Goal: Ask a question: Seek information or help from site administrators or community

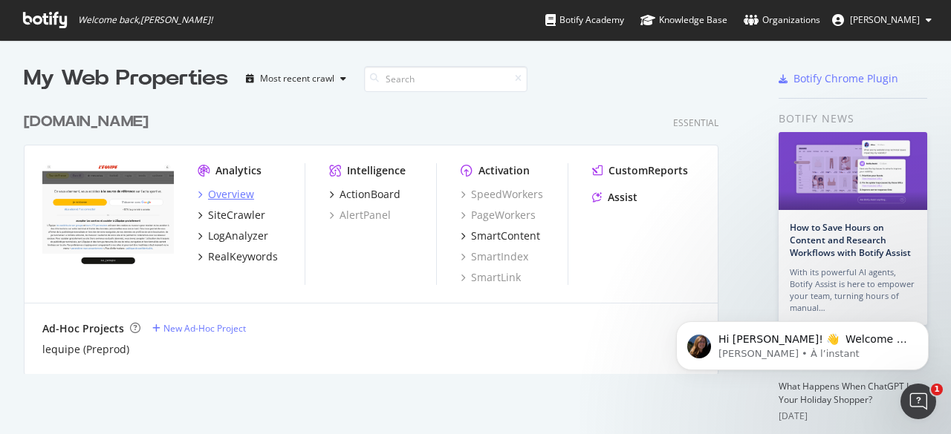
click at [211, 194] on div "Overview" at bounding box center [231, 194] width 46 height 15
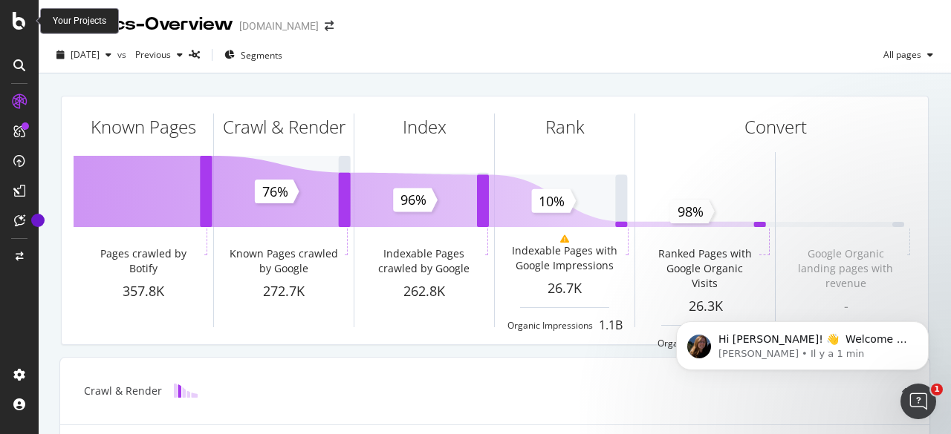
click at [16, 20] on icon at bounding box center [19, 21] width 13 height 18
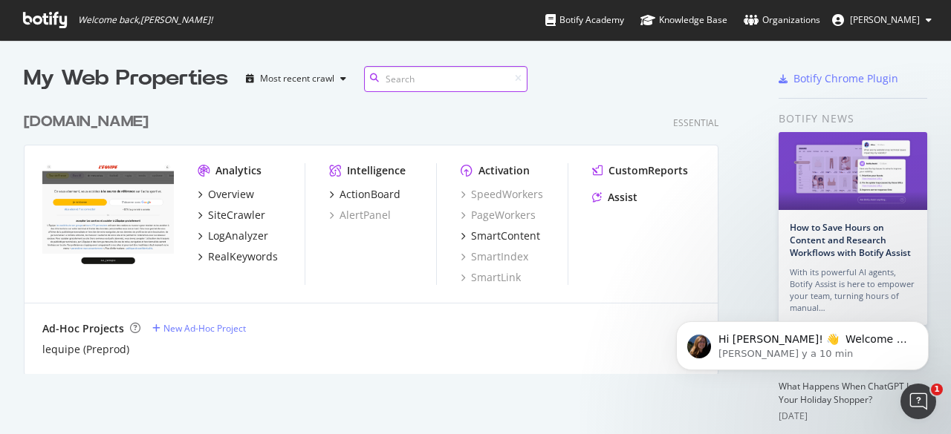
scroll to position [422, 925]
click at [238, 195] on div "Overview" at bounding box center [231, 194] width 46 height 15
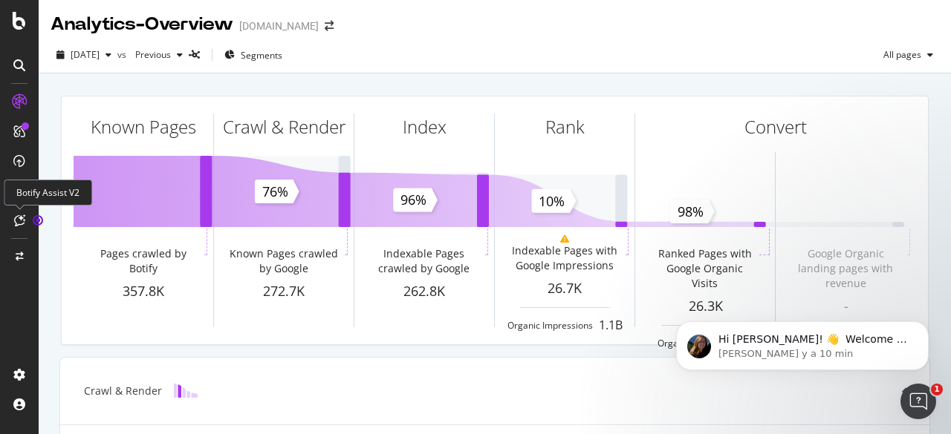
click at [22, 222] on icon at bounding box center [19, 221] width 11 height 12
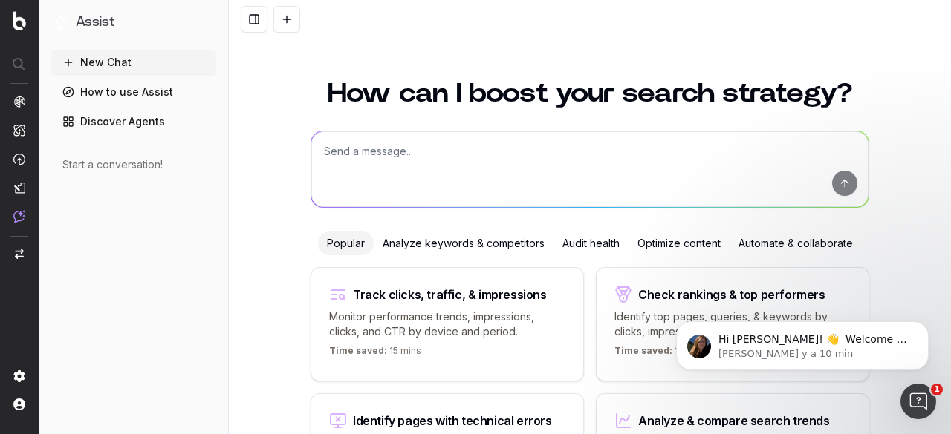
click at [352, 149] on textarea at bounding box center [589, 169] width 557 height 76
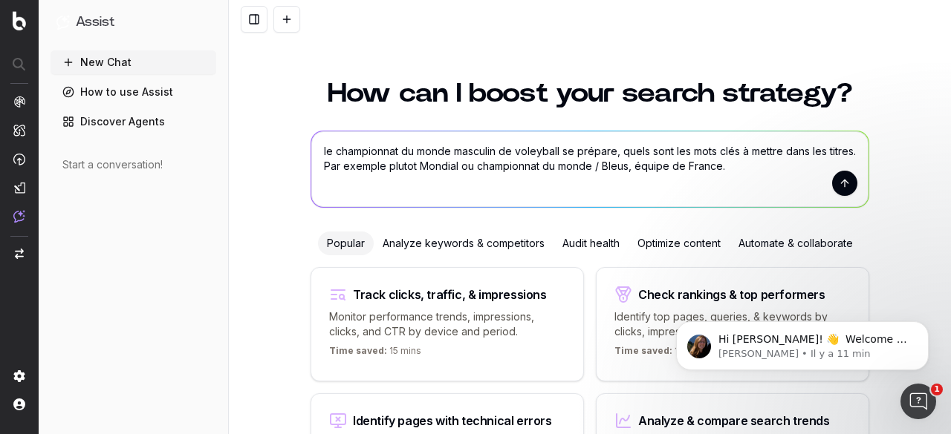
click at [657, 166] on textarea "le championnat du monde masculin de voleyball se prépare, quels sont les mots c…" at bounding box center [589, 169] width 557 height 76
click at [784, 172] on textarea "le championnat du monde masculin de voleyball se prépare, quels sont les mots c…" at bounding box center [589, 169] width 557 height 76
type textarea "le championnat du monde masculin de voleyball se prépare, quels sont les mots c…"
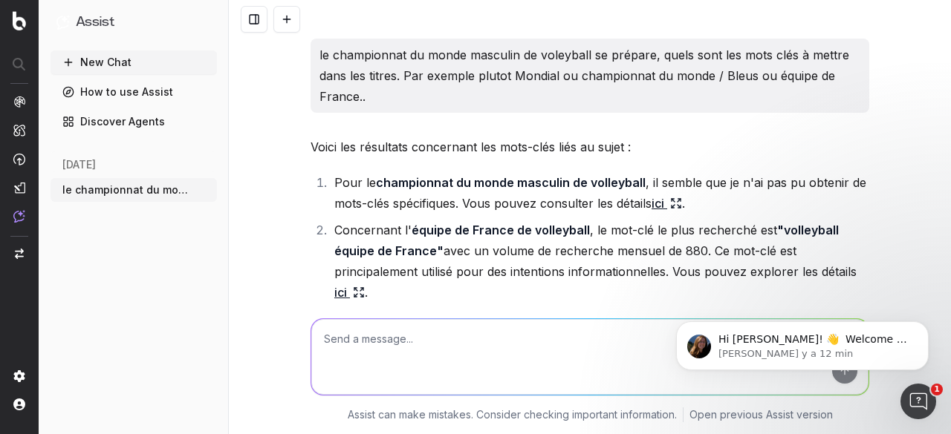
click at [673, 200] on icon at bounding box center [676, 204] width 12 height 12
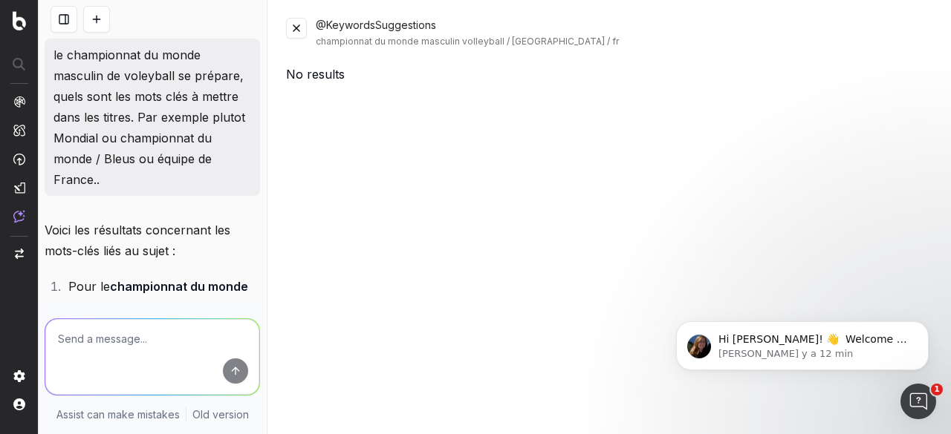
click at [292, 30] on button at bounding box center [296, 28] width 21 height 21
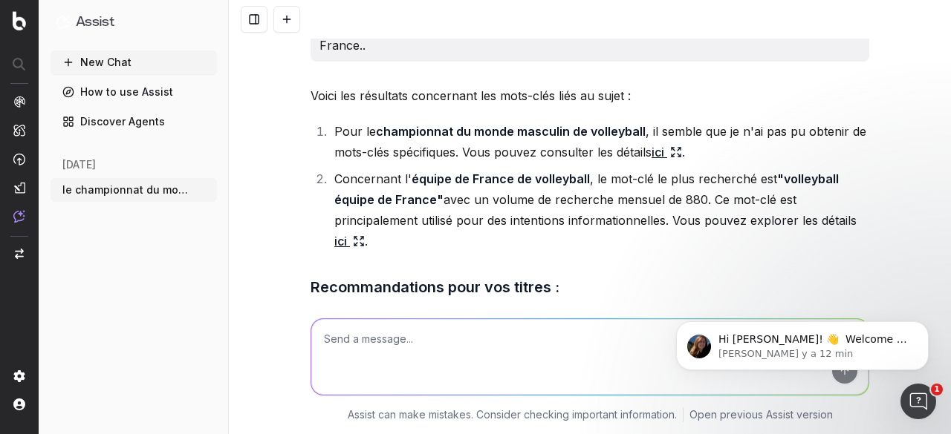
scroll to position [74, 0]
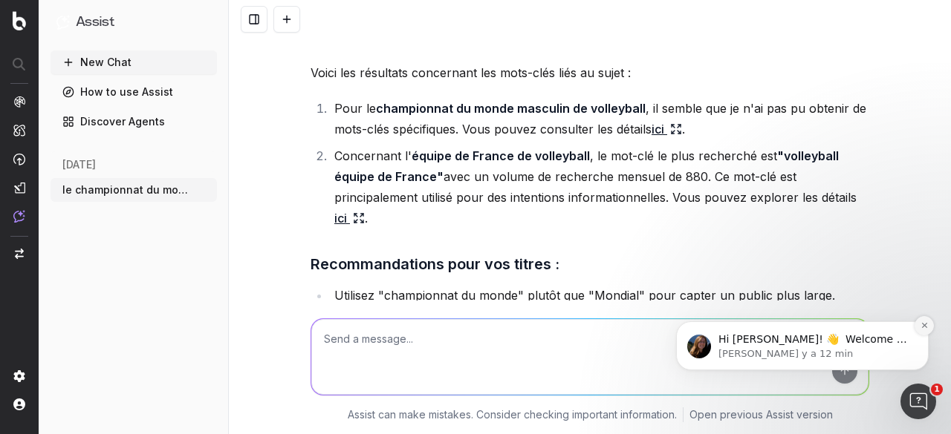
click at [928, 325] on icon "Dismiss notification" at bounding box center [924, 326] width 8 height 8
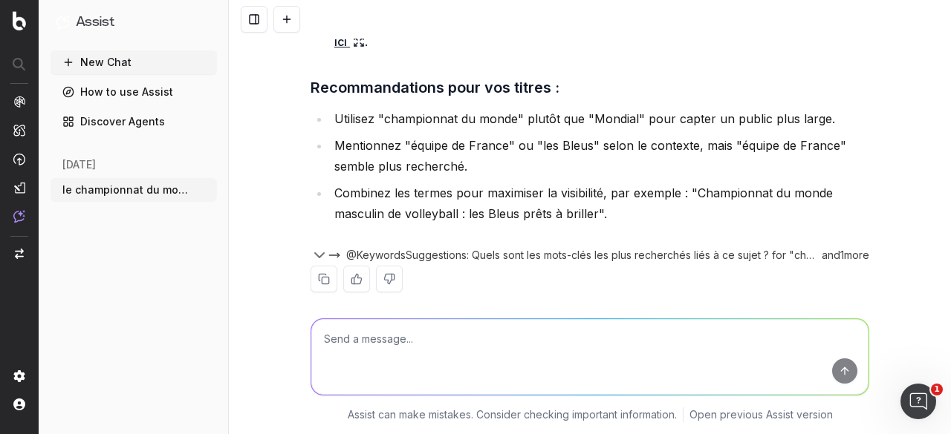
scroll to position [266, 0]
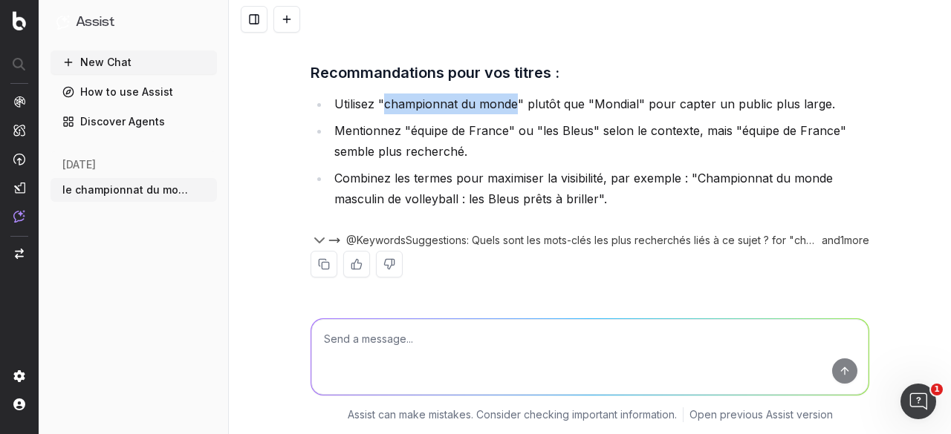
drag, startPoint x: 378, startPoint y: 100, endPoint x: 507, endPoint y: 99, distance: 129.2
click at [507, 99] on li "Utilisez "championnat du monde" plutôt que "Mondial" pour capter un public plus…" at bounding box center [599, 104] width 539 height 21
copy li "championnat du monde"
click at [558, 339] on textarea at bounding box center [589, 357] width 557 height 76
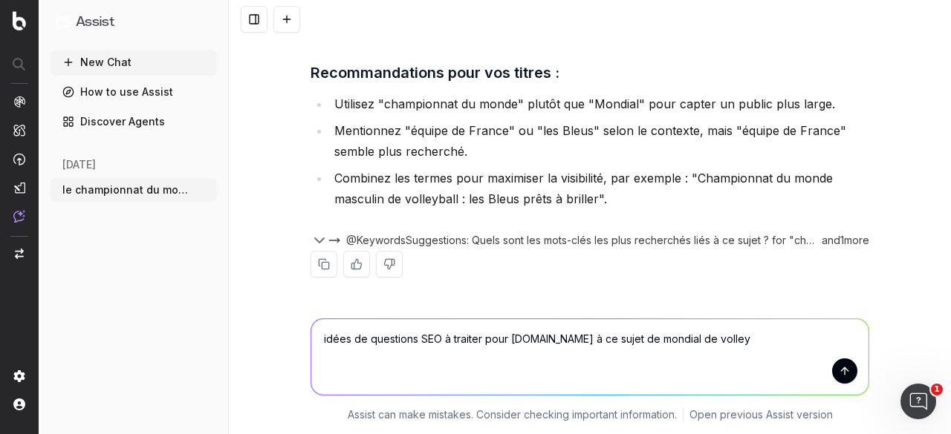
click at [312, 338] on textarea "idées de questions SEO à traiter pour [DOMAIN_NAME] à ce sujet de mondial de vo…" at bounding box center [589, 357] width 557 height 76
type textarea "5 idées de questions SEO à traiter pour [DOMAIN_NAME] à ce sujet de mondial de …"
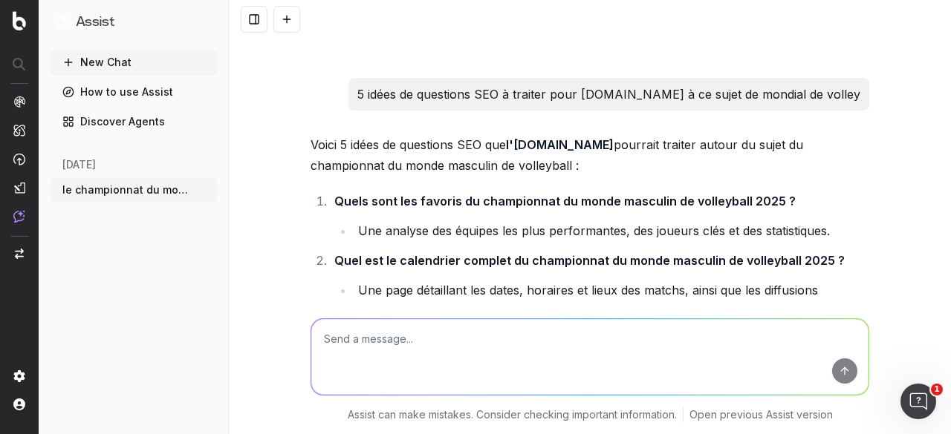
scroll to position [507, 0]
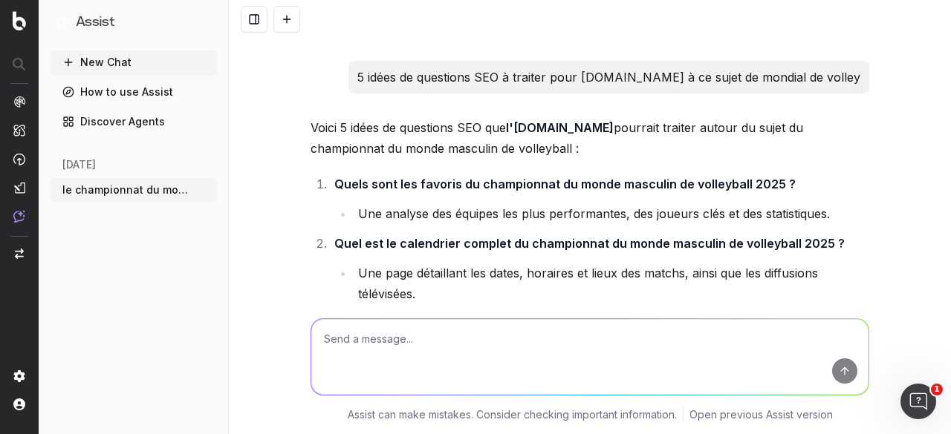
click at [468, 216] on li "Une analyse des équipes les plus performantes, des joueurs clés et des statisti…" at bounding box center [611, 213] width 515 height 21
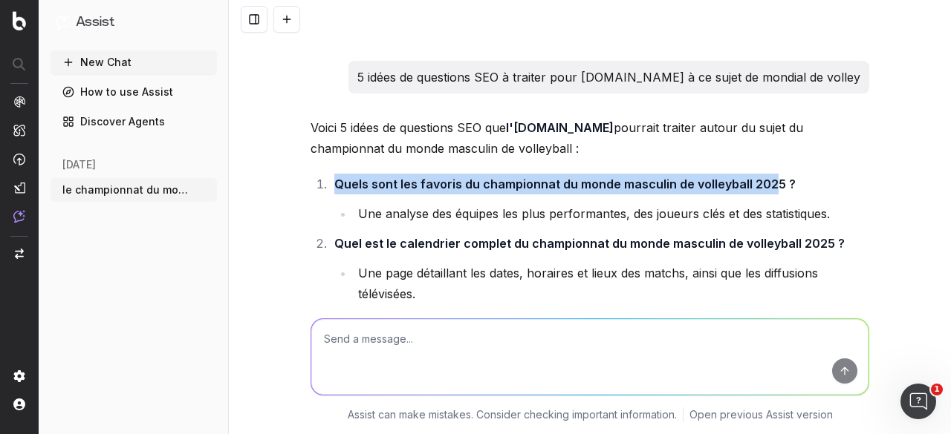
drag, startPoint x: 329, startPoint y: 183, endPoint x: 761, endPoint y: 183, distance: 432.2
click at [761, 183] on strong "Quels sont les favoris du championnat du monde masculin de volleyball 2025 ?" at bounding box center [564, 184] width 461 height 15
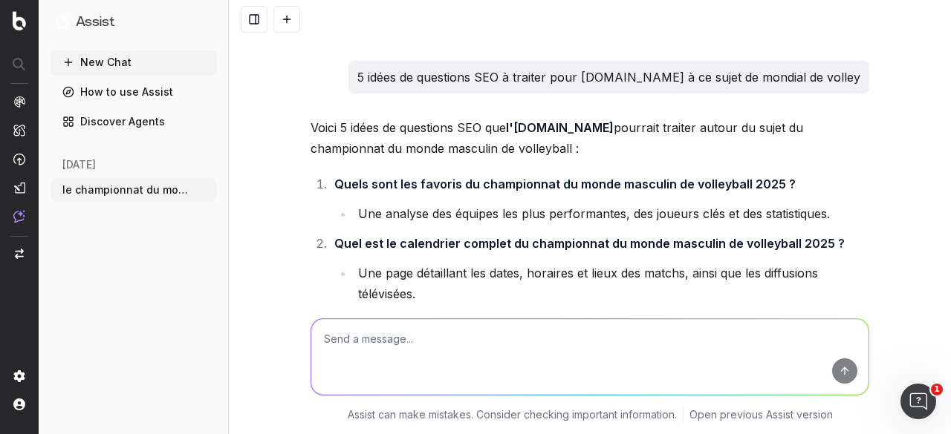
click at [483, 212] on li "Une analyse des équipes les plus performantes, des joueurs clés et des statisti…" at bounding box center [611, 213] width 515 height 21
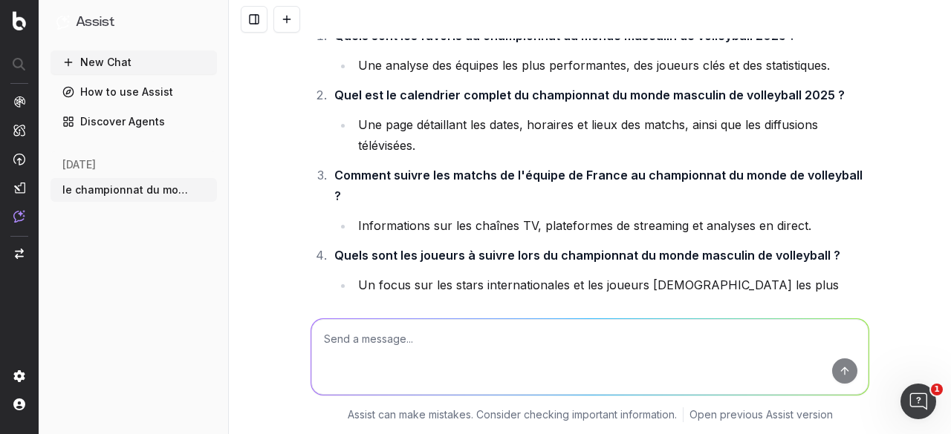
scroll to position [729, 0]
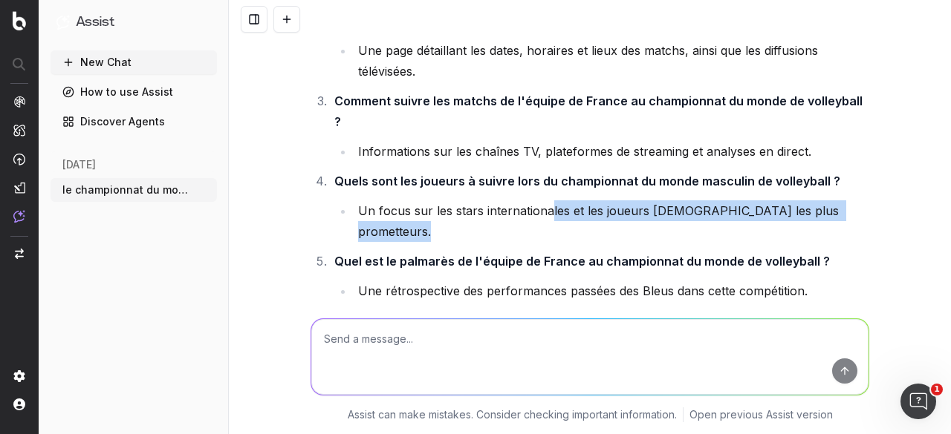
drag, startPoint x: 329, startPoint y: 217, endPoint x: 542, endPoint y: 198, distance: 214.0
click at [542, 198] on ol "Quels sont les favoris du championnat du monde masculin de volleyball 2025 ? Un…" at bounding box center [589, 126] width 559 height 351
click at [380, 204] on ol "Quels sont les favoris du championnat du monde masculin de volleyball 2025 ? Un…" at bounding box center [589, 126] width 559 height 351
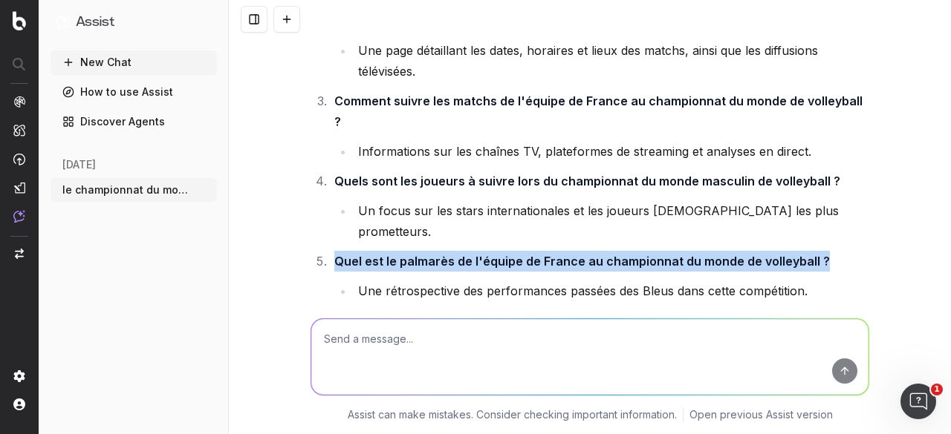
drag, startPoint x: 330, startPoint y: 219, endPoint x: 807, endPoint y: 222, distance: 477.6
click at [807, 254] on strong "Quel est le palmarès de l'équipe de France au championnat du monde de volleybal…" at bounding box center [581, 261] width 495 height 15
copy strong "Quel est le palmarès de l'équipe de France au championnat du monde de volleybal…"
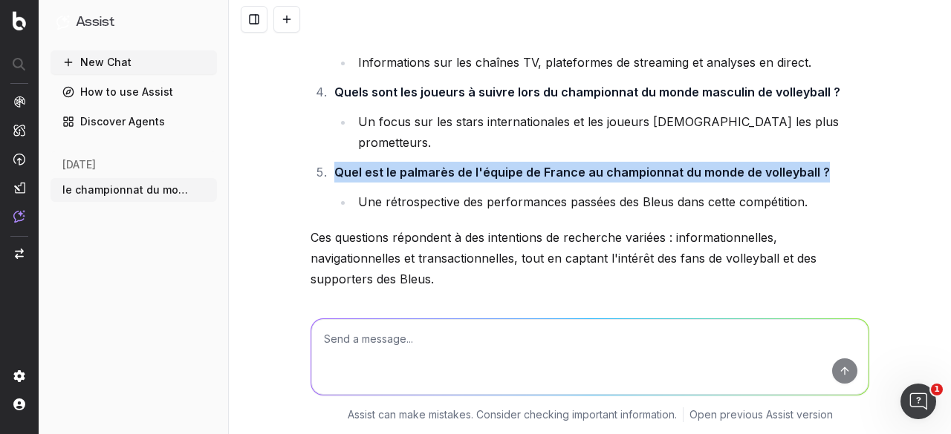
scroll to position [830, 0]
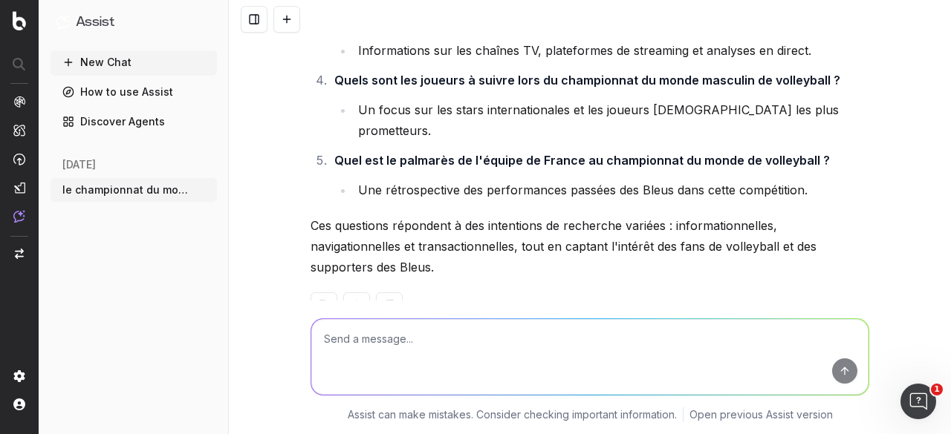
click at [388, 215] on p "Ces questions répondent à des intentions de recherche variées : informationnell…" at bounding box center [589, 246] width 559 height 62
click at [466, 346] on textarea at bounding box center [589, 357] width 557 height 76
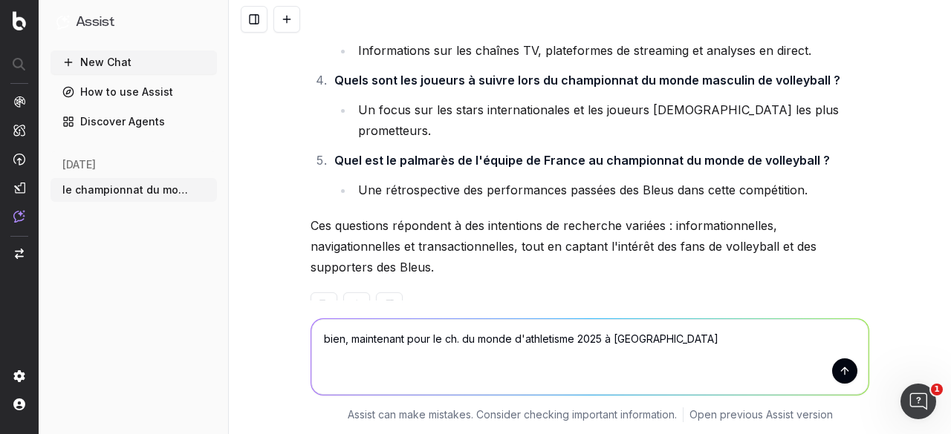
type textarea "bien, maintenant pour le ch. du monde d'athletisme 2025 à [GEOGRAPHIC_DATA]"
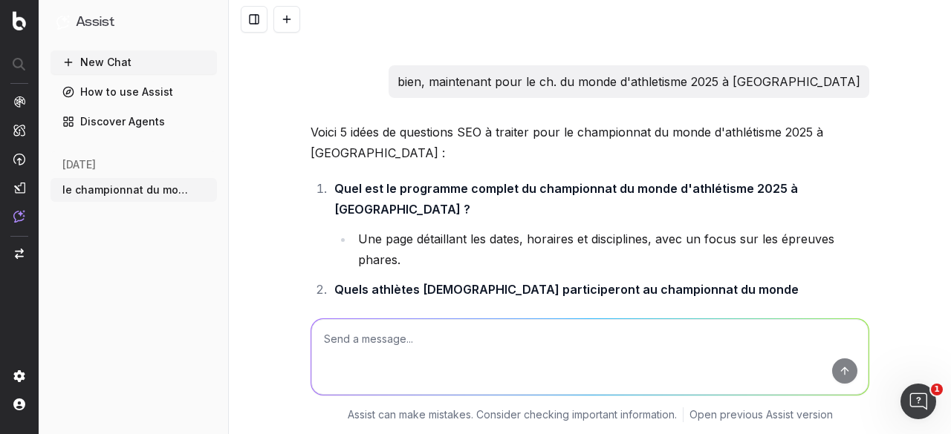
scroll to position [1130, 0]
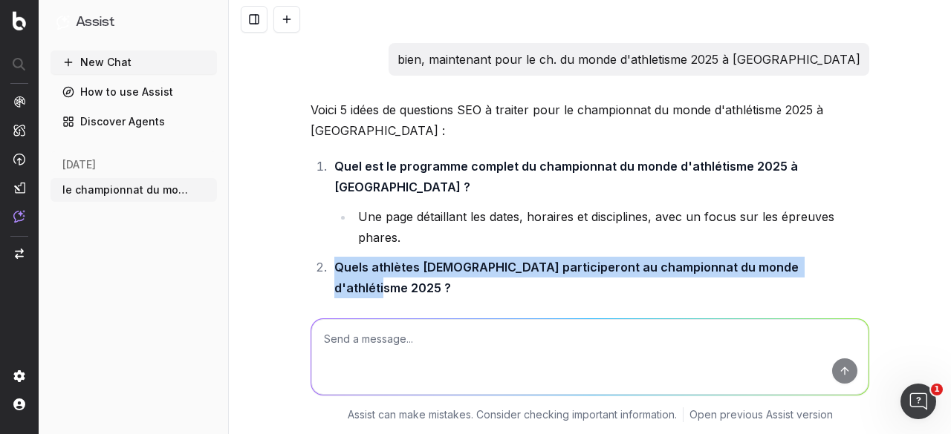
drag, startPoint x: 329, startPoint y: 178, endPoint x: 808, endPoint y: 180, distance: 479.0
click at [801, 260] on strong "Quels athlètes [DEMOGRAPHIC_DATA] participeront au championnat du monde d'athlé…" at bounding box center [567, 278] width 467 height 36
copy strong "Quels athlètes [DEMOGRAPHIC_DATA] participeront au championnat du monde d'athlé…"
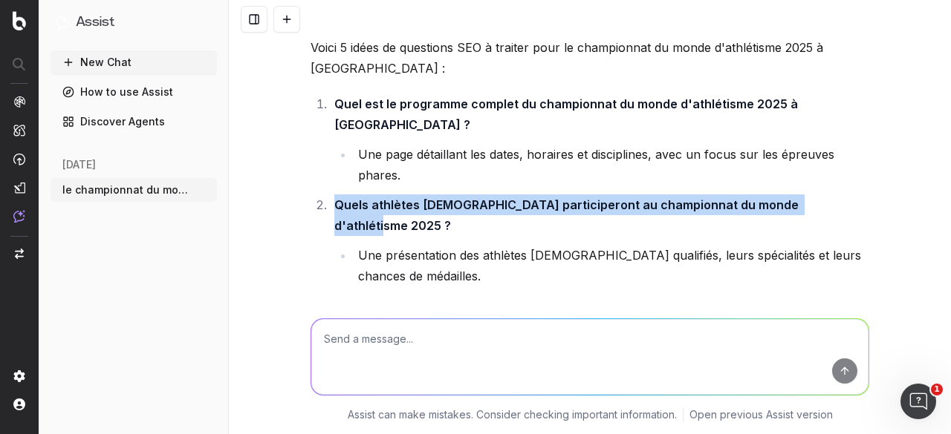
scroll to position [1118, 0]
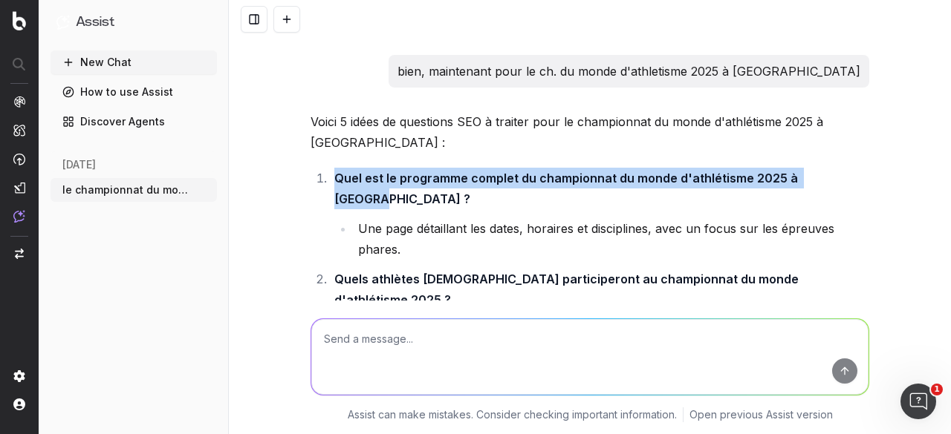
drag, startPoint x: 331, startPoint y: 112, endPoint x: 826, endPoint y: 112, distance: 494.6
click at [801, 171] on strong "Quel est le programme complet du championnat du monde d'athlétisme 2025 à [GEOG…" at bounding box center [567, 189] width 466 height 36
copy strong "Quel est le programme complet du championnat du monde d'athlétisme 2025 à [GEOG…"
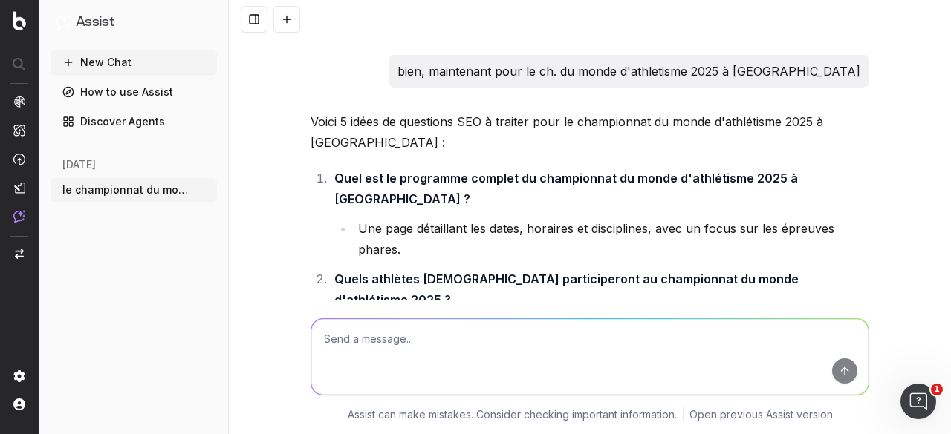
click at [507, 322] on textarea at bounding box center [589, 357] width 557 height 76
paste textarea "Le nombre d’épreuves et quelles sont les épreuves ?"
type textarea "améliore en seo : Le nombre d’épreuves et quelles sont les épreuves ?"
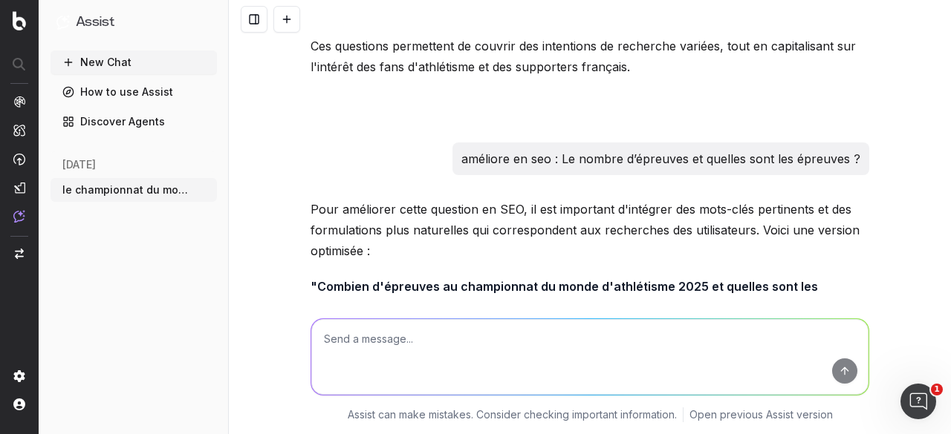
scroll to position [1701, 0]
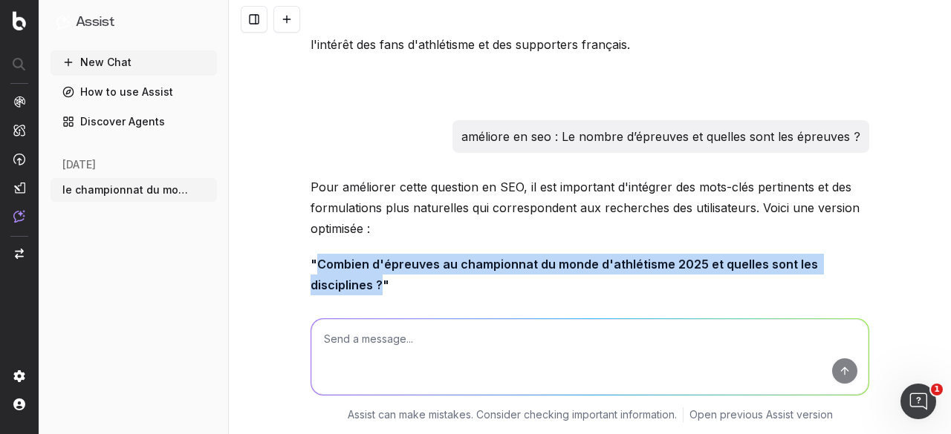
drag, startPoint x: 310, startPoint y: 155, endPoint x: 374, endPoint y: 180, distance: 68.7
click at [374, 257] on strong ""Combien d'épreuves au championnat du monde d'athlétisme 2025 et quelles sont l…" at bounding box center [565, 275] width 510 height 36
copy strong "Combien d'épreuves au championnat du monde d'athlétisme 2025 et quelles sont le…"
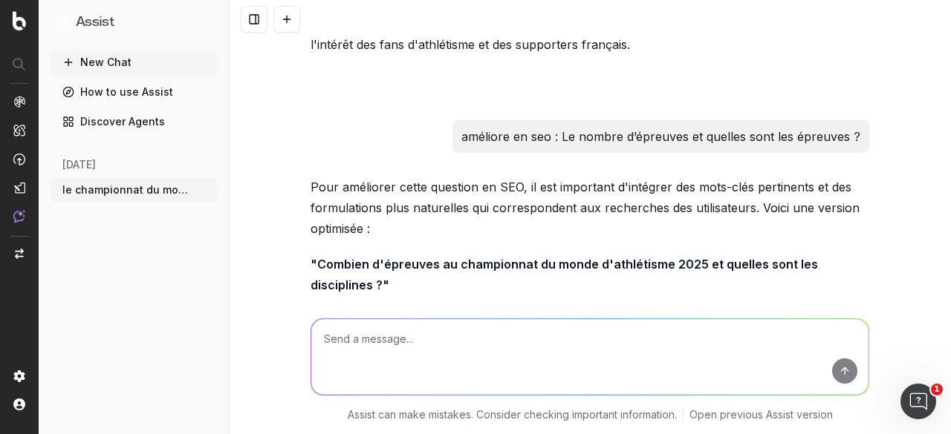
click at [411, 342] on textarea at bounding box center [589, 357] width 557 height 76
click at [362, 339] on textarea "et va sur des éléments précis qui nous intrique comme la photo finish par exemp…" at bounding box center [589, 357] width 557 height 76
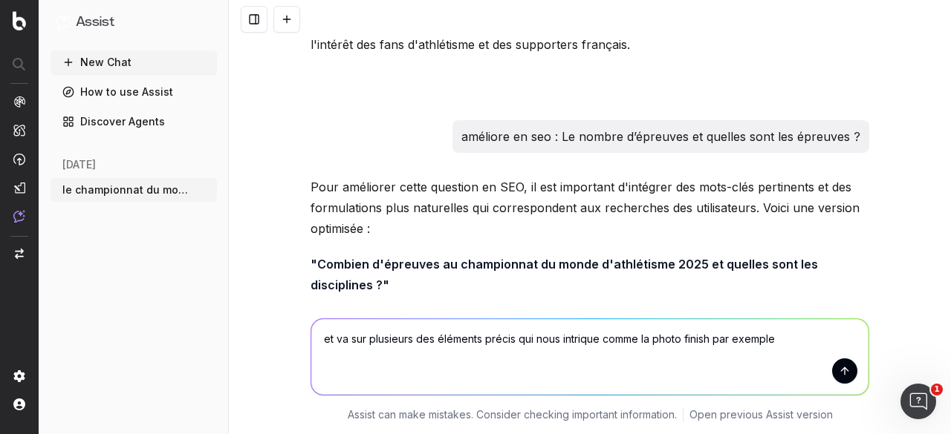
type textarea "et va sur plusieurs éléments précis qui nous intrique comme la photo finish par…"
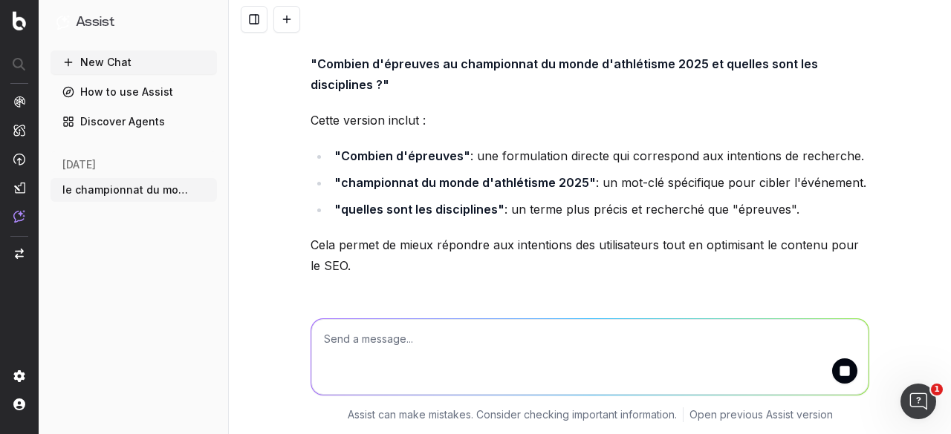
scroll to position [1915, 0]
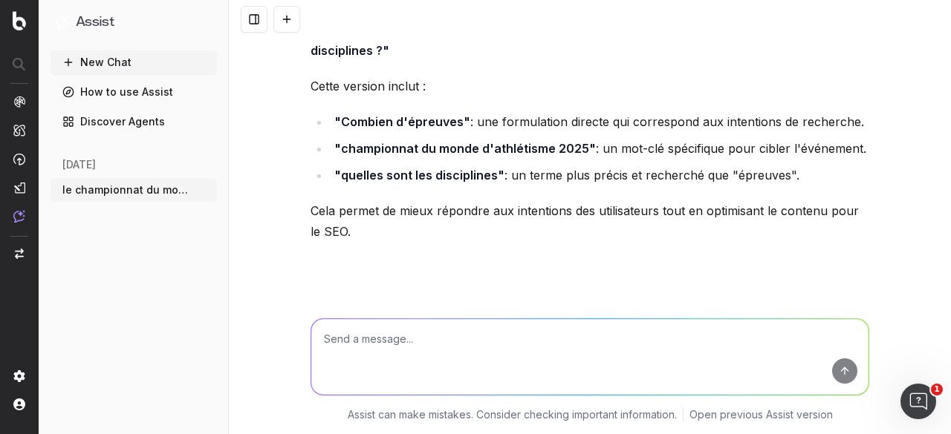
scroll to position [1912, 0]
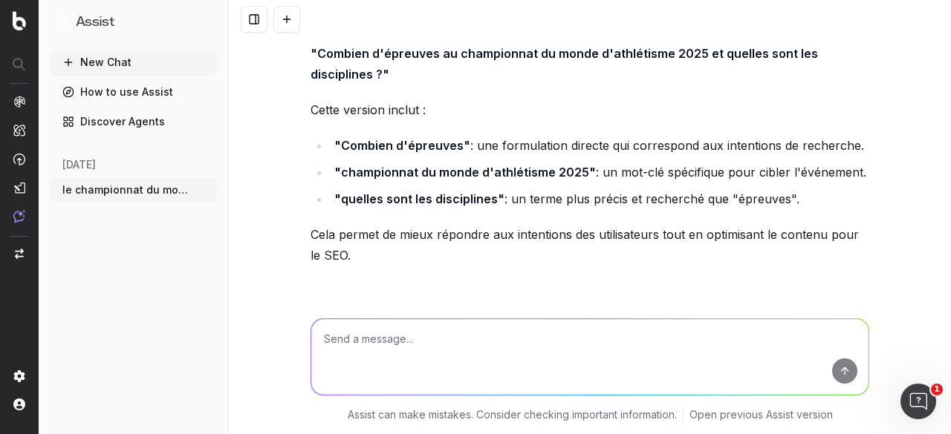
click at [487, 346] on textarea at bounding box center [589, 357] width 557 height 76
paste textarea "La photo-finish : comment fonctionne-t-elle et depuis quand existe-t-elle ?"
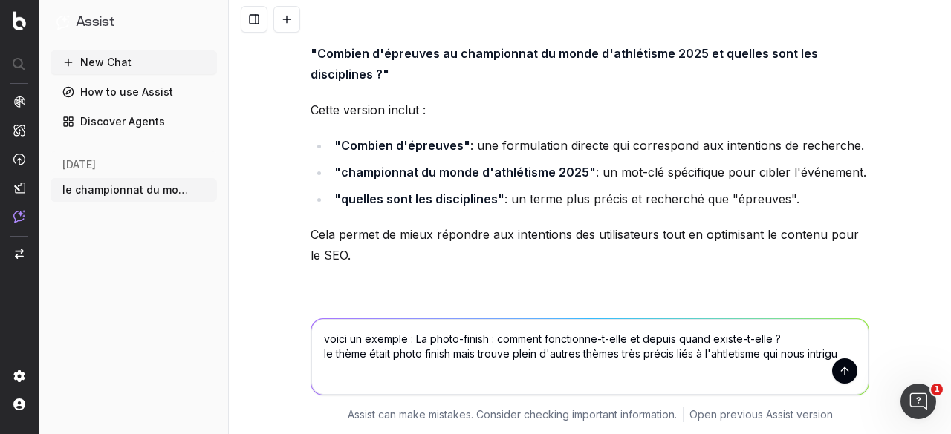
type textarea "voici un exemple : La photo-finish : comment fonctionne-t-elle et depuis quand …"
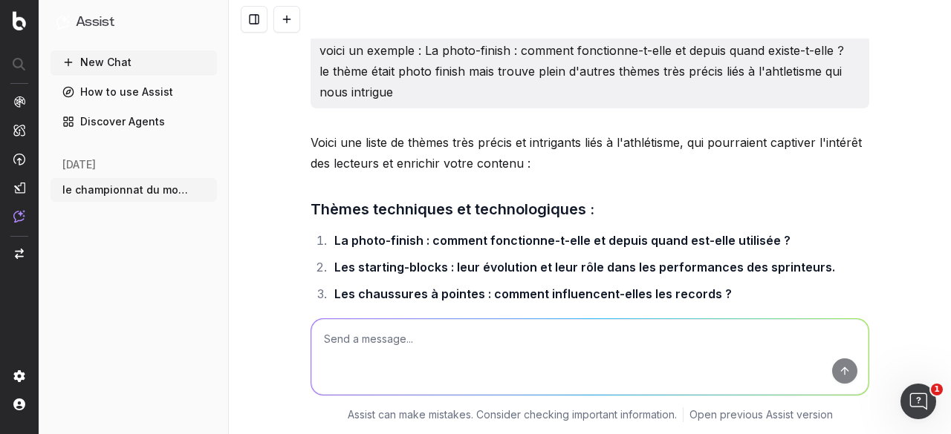
scroll to position [2877, 0]
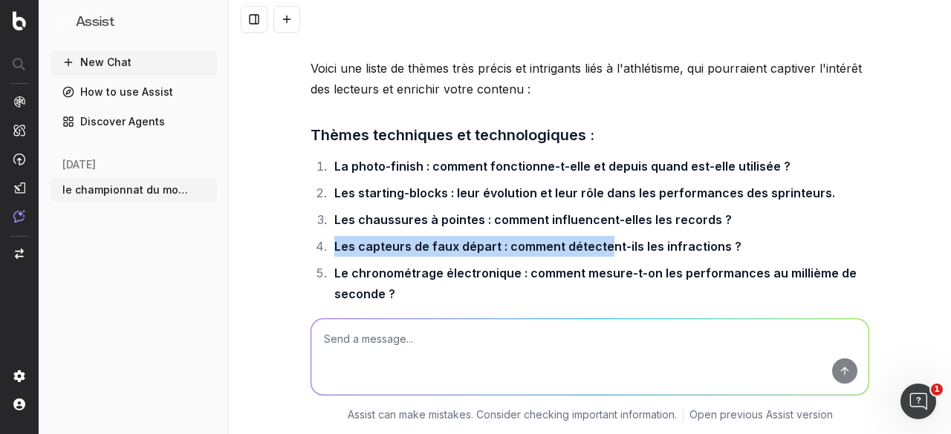
drag, startPoint x: 328, startPoint y: 140, endPoint x: 599, endPoint y: 140, distance: 271.1
click at [599, 239] on strong "Les capteurs de faux départ : comment détectent-ils les infractions ?" at bounding box center [537, 246] width 407 height 15
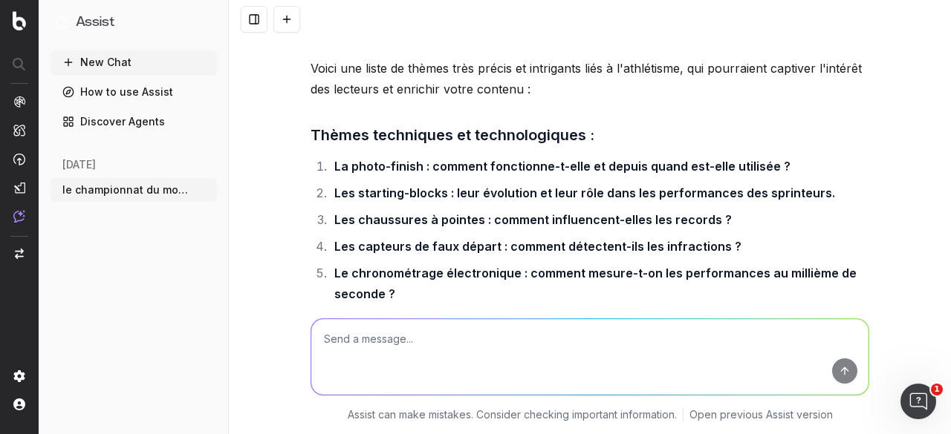
click at [395, 263] on li "Le chronométrage électronique : comment mesure-t-on les performances au millièm…" at bounding box center [599, 284] width 539 height 42
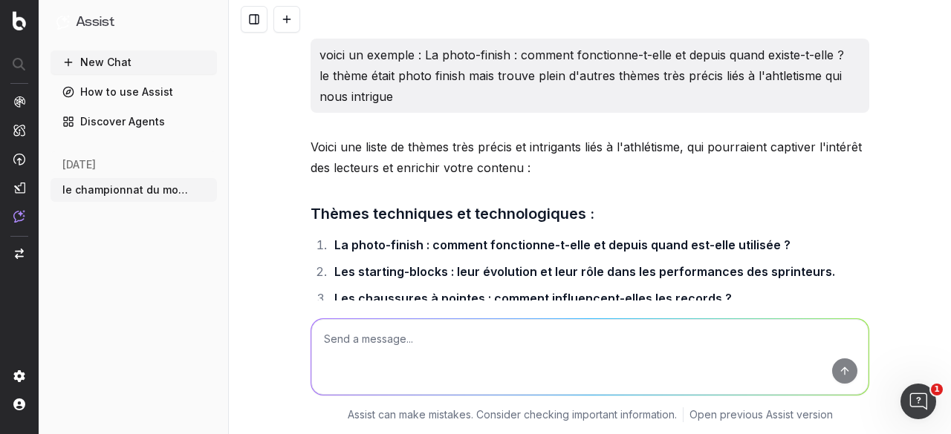
scroll to position [2803, 0]
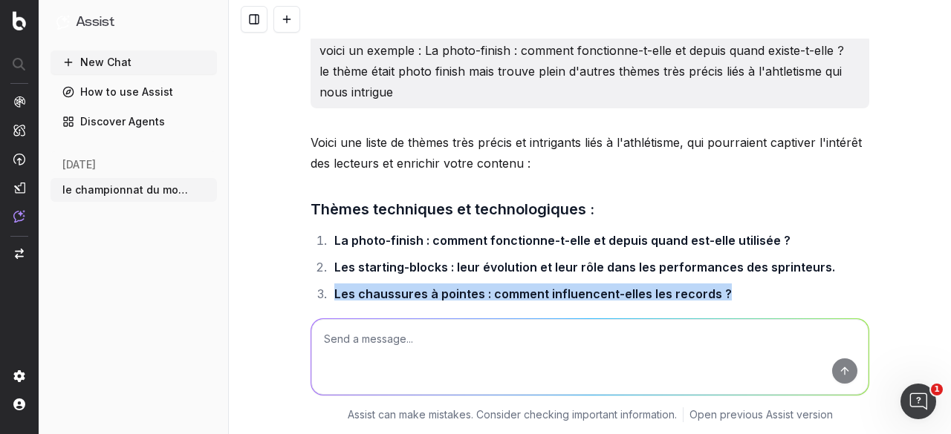
drag, startPoint x: 325, startPoint y: 189, endPoint x: 724, endPoint y: 191, distance: 398.8
click at [724, 284] on li "Les chaussures à pointes : comment influencent-elles les records ?" at bounding box center [599, 294] width 539 height 21
copy strong "Les chaussures à pointes : comment influencent-elles les records ?"
click at [397, 230] on ol "La photo-finish : comment fonctionne-t-elle et depuis quand est-elle utilisée ?…" at bounding box center [589, 352] width 559 height 244
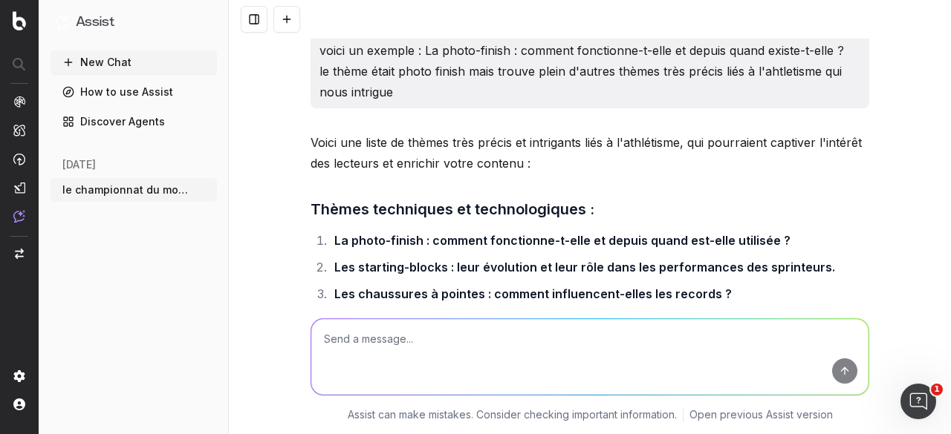
scroll to position [2877, 0]
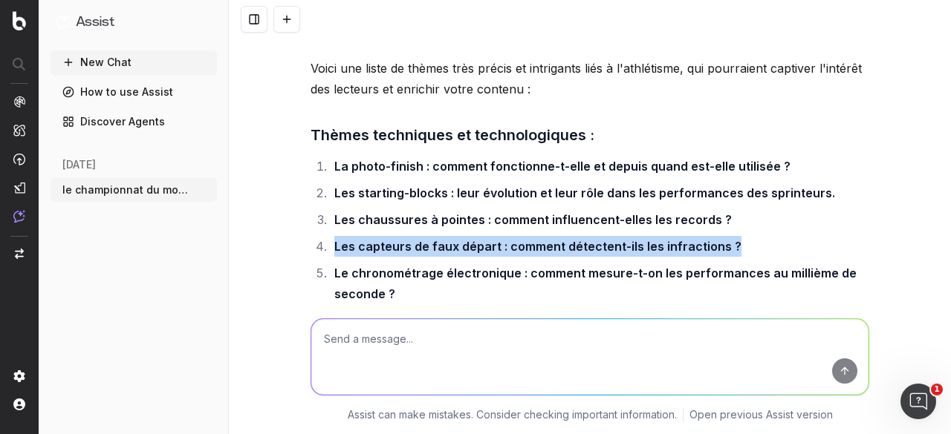
drag, startPoint x: 325, startPoint y: 139, endPoint x: 726, endPoint y: 140, distance: 401.8
click at [726, 236] on li "Les capteurs de faux départ : comment détectent-ils les infractions ?" at bounding box center [599, 246] width 539 height 21
copy strong "Les capteurs de faux départ : comment détectent-ils les infractions ?"
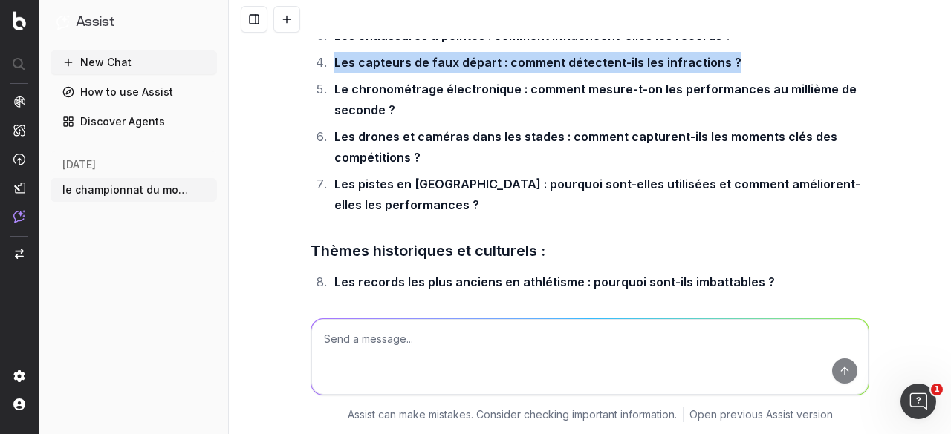
scroll to position [3100, 0]
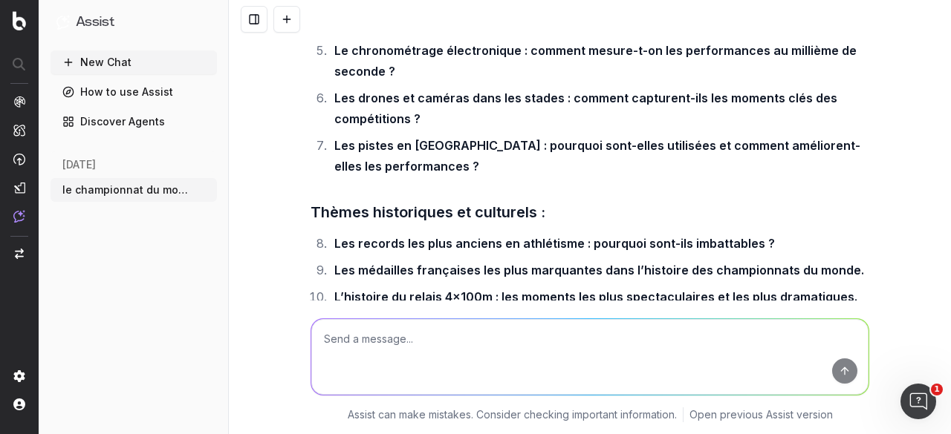
click at [401, 333] on textarea at bounding box center [589, 357] width 557 height 76
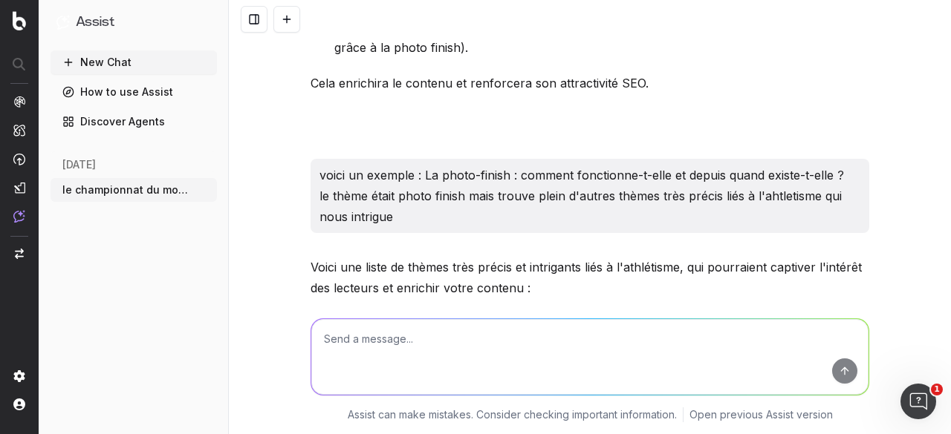
scroll to position [2654, 0]
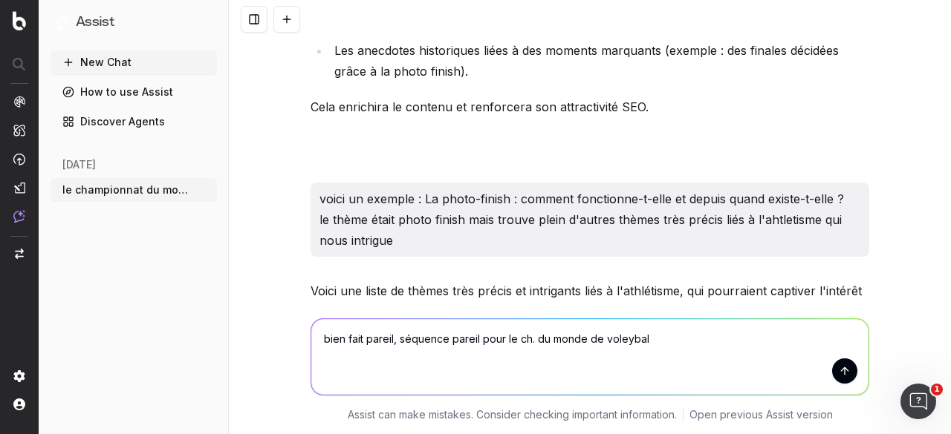
type textarea "bien fait pareil, séquence pareil pour le ch. du monde de voleyball"
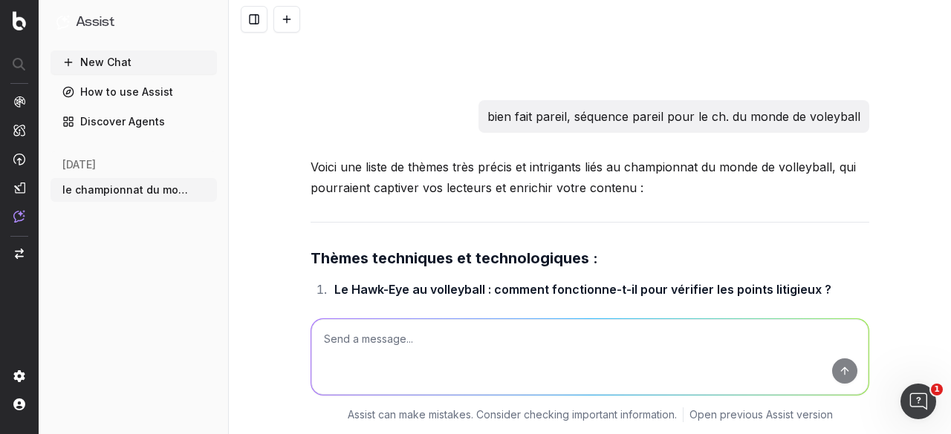
scroll to position [4288, 0]
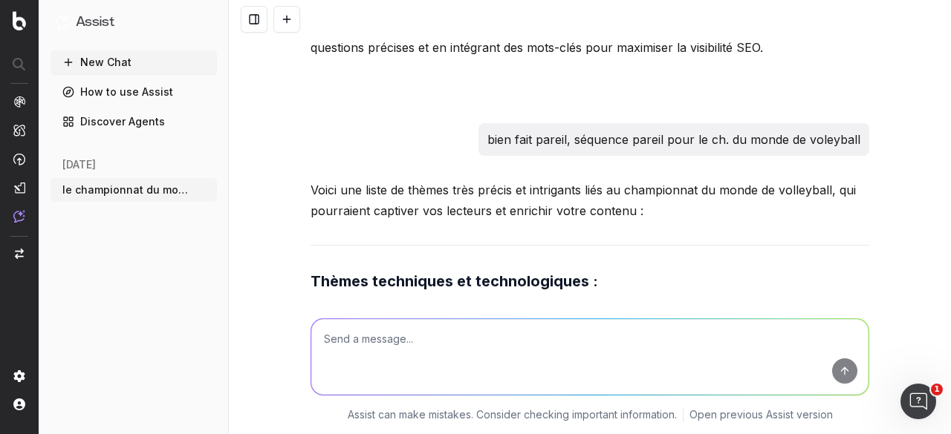
drag, startPoint x: 322, startPoint y: 143, endPoint x: 403, endPoint y: 148, distance: 81.9
click at [403, 302] on li "Le Hawk-Eye au volleyball : comment fonctionne-t-il pour vérifier les points li…" at bounding box center [599, 312] width 539 height 21
copy strong "Le Hawk-Eye"
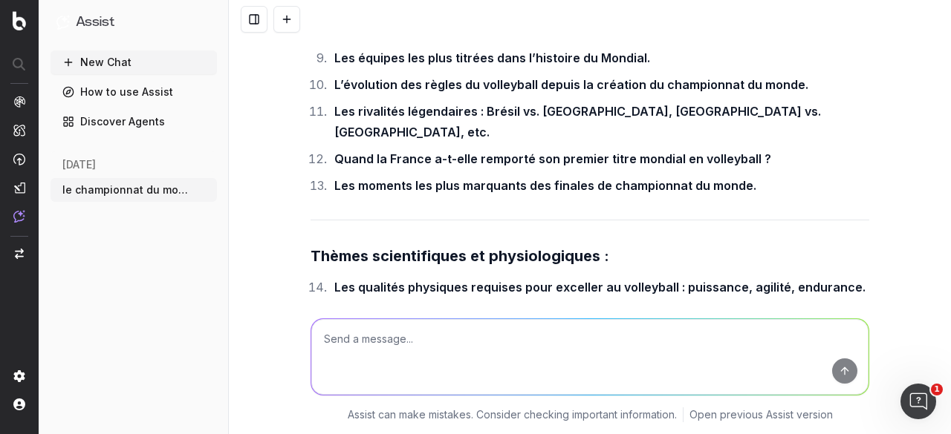
scroll to position [4882, 0]
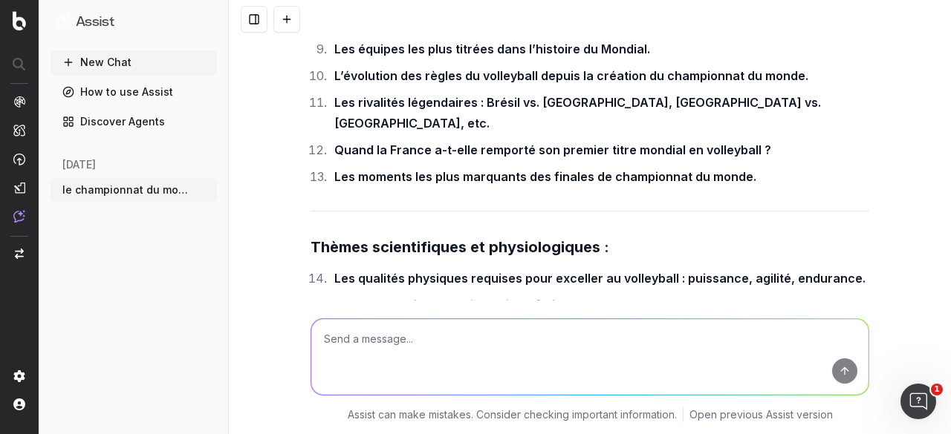
drag, startPoint x: 325, startPoint y: 166, endPoint x: 633, endPoint y: 172, distance: 308.3
click at [633, 348] on li "Pourquoi les joueurs de volleyball sont-ils si grands ? Analyse des avantages p…" at bounding box center [599, 358] width 539 height 21
copy strong "Pourquoi les joueurs de volleyball sont-ils si grands ?"
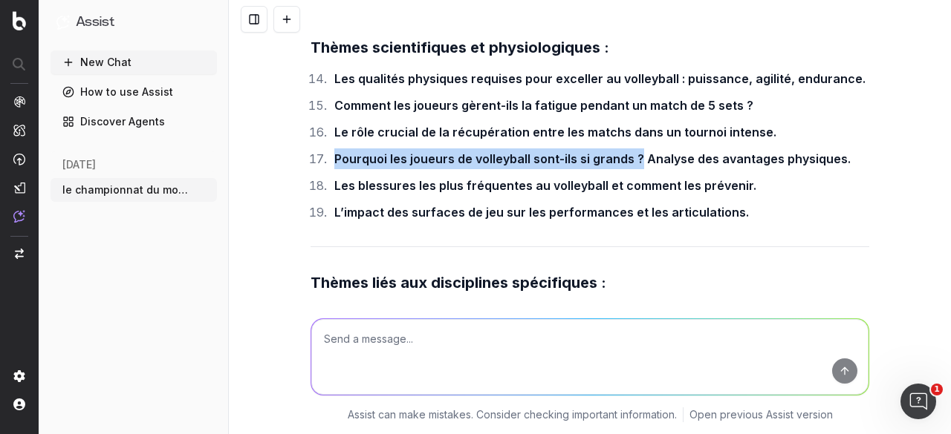
scroll to position [5105, 0]
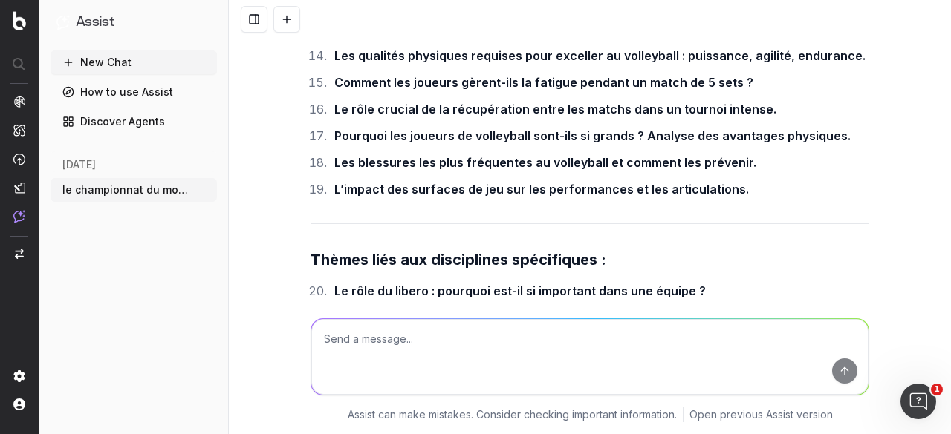
drag, startPoint x: 321, startPoint y: 127, endPoint x: 695, endPoint y: 128, distance: 374.3
click at [695, 307] on li "Le service flottant : pourquoi est-il si difficile à réceptionner ?" at bounding box center [599, 317] width 539 height 21
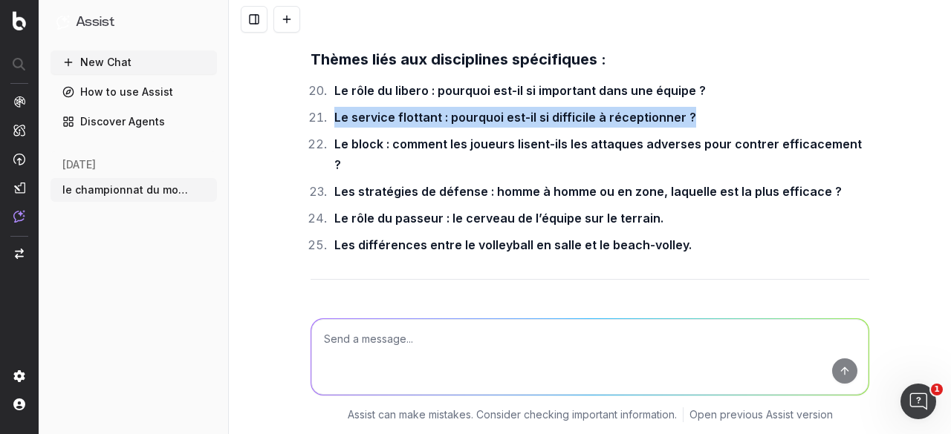
scroll to position [5328, 0]
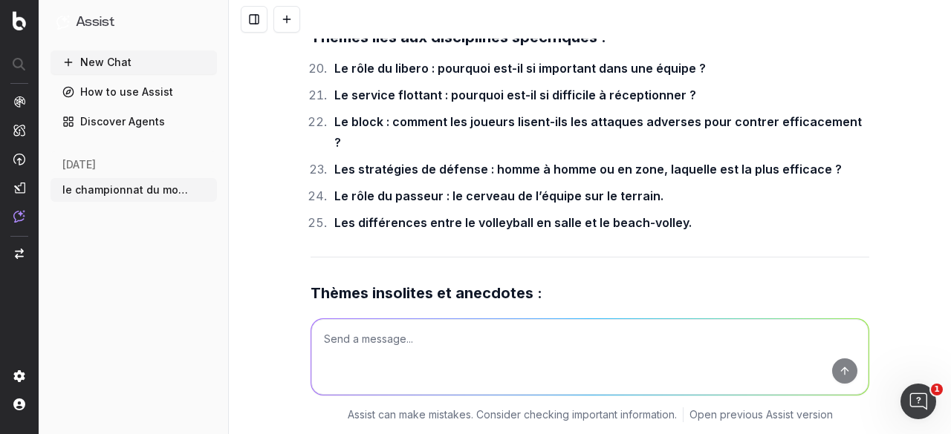
drag, startPoint x: 324, startPoint y: 141, endPoint x: 827, endPoint y: 136, distance: 503.6
click at [827, 341] on li "Les records insolites : le plus grand nombre d’aces dans un match, le plus gran…" at bounding box center [599, 362] width 539 height 42
copy strong "Les records insolites : le plus grand nombre d’aces dans un match, le plus gran…"
click at [472, 314] on ol "Les matchs les plus longs de l’histoire du championnat du monde de volleyball. …" at bounding box center [589, 388] width 559 height 149
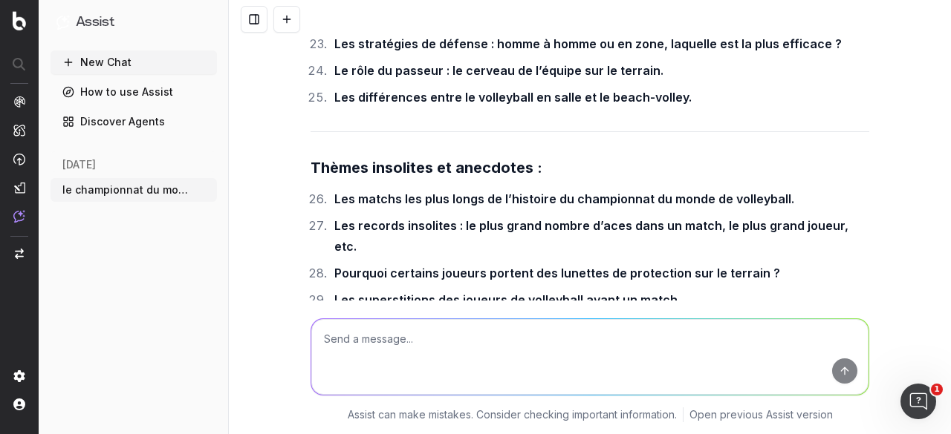
scroll to position [5477, 0]
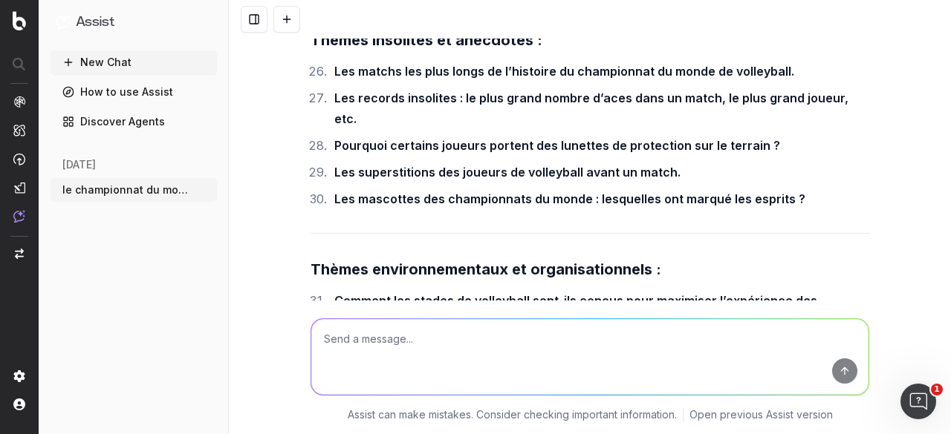
scroll to position [5558, 0]
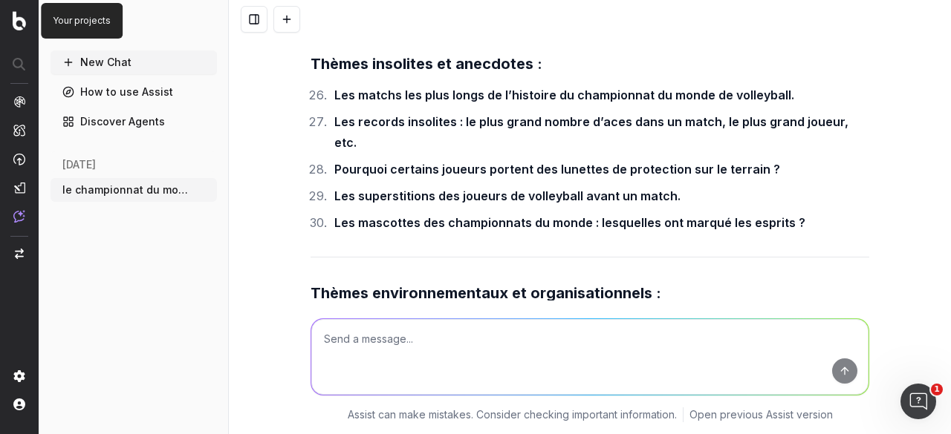
click at [15, 27] on img at bounding box center [19, 20] width 13 height 19
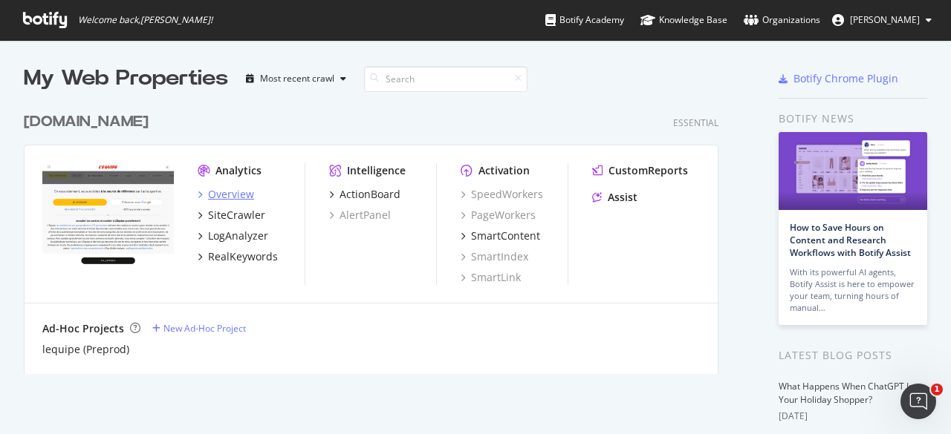
click at [231, 189] on div "Overview" at bounding box center [231, 194] width 46 height 15
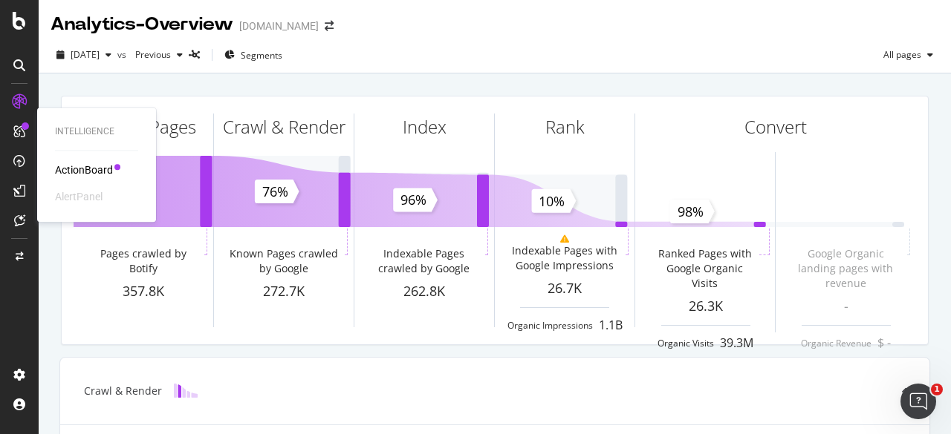
click at [16, 134] on icon at bounding box center [19, 132] width 12 height 12
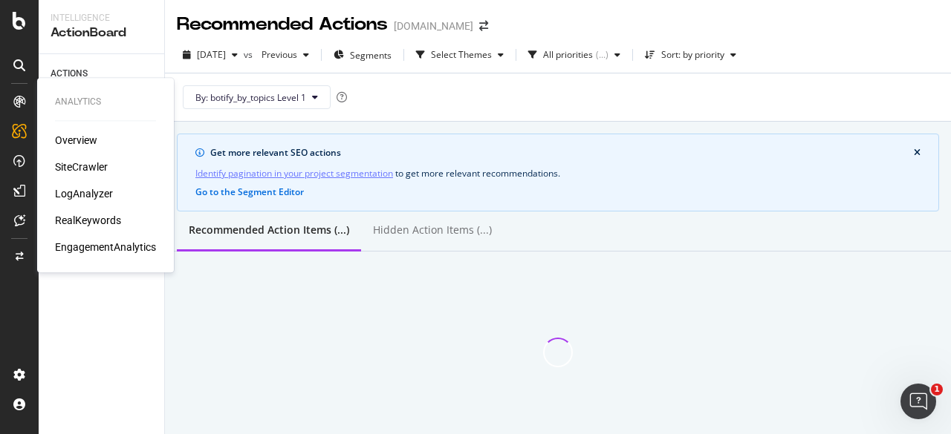
click at [22, 94] on div at bounding box center [19, 102] width 24 height 24
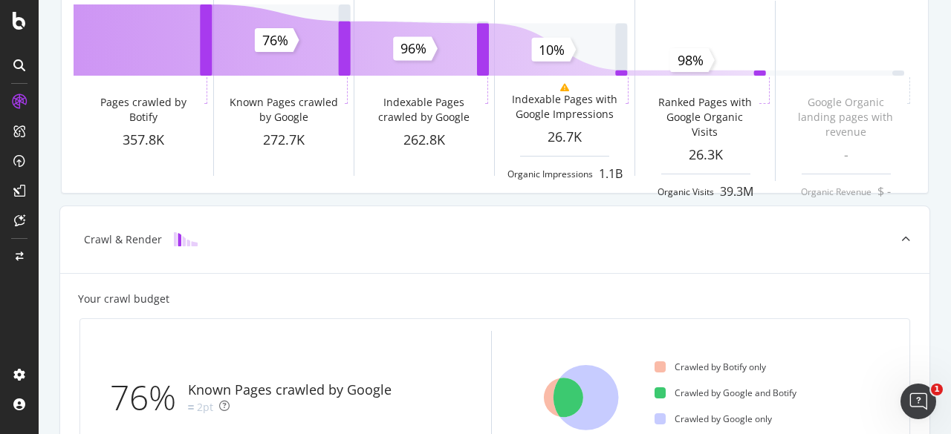
scroll to position [149, 0]
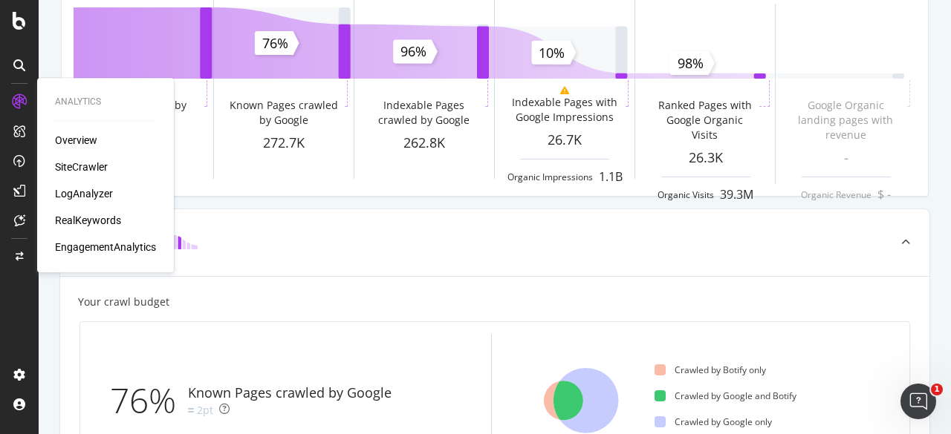
click at [80, 143] on div "Overview" at bounding box center [76, 140] width 42 height 15
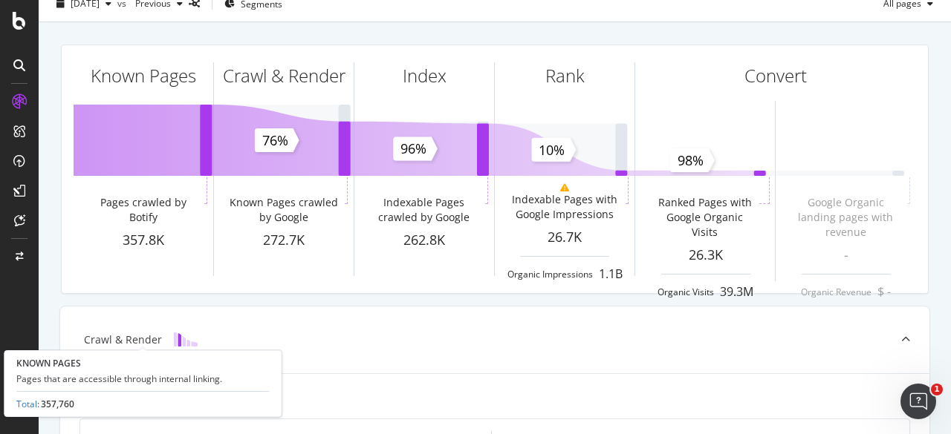
scroll to position [74, 0]
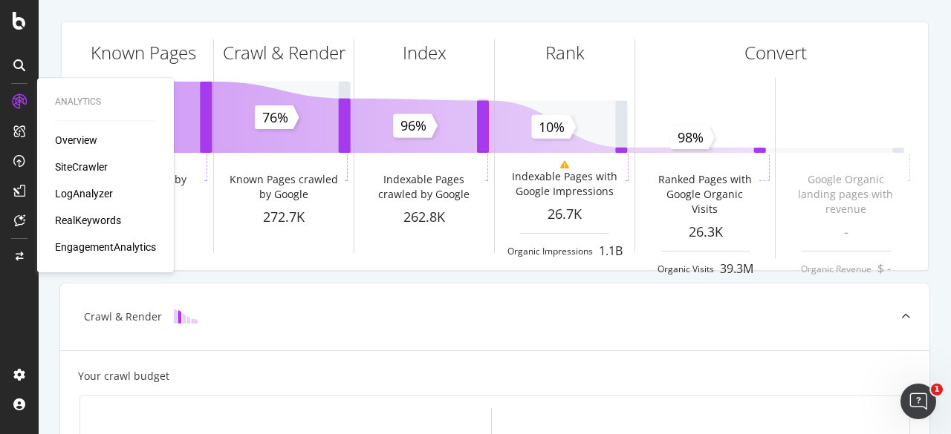
click at [89, 167] on div "SiteCrawler" at bounding box center [81, 167] width 53 height 15
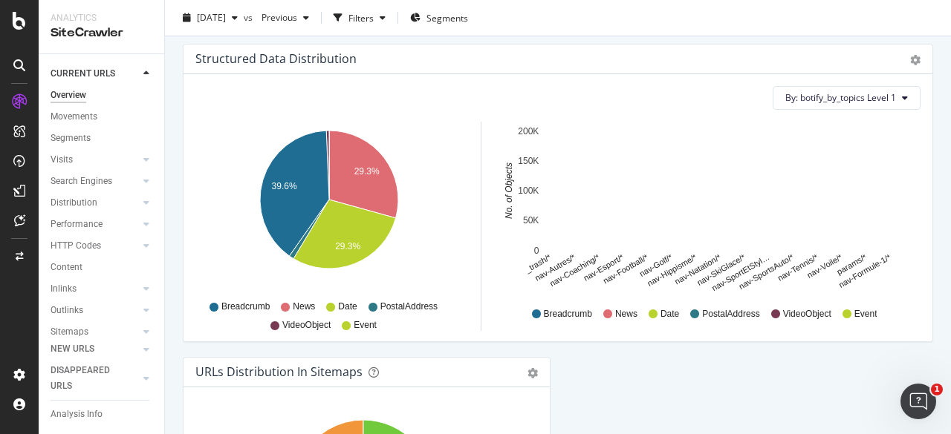
scroll to position [1485, 0]
